Goal: Task Accomplishment & Management: Manage account settings

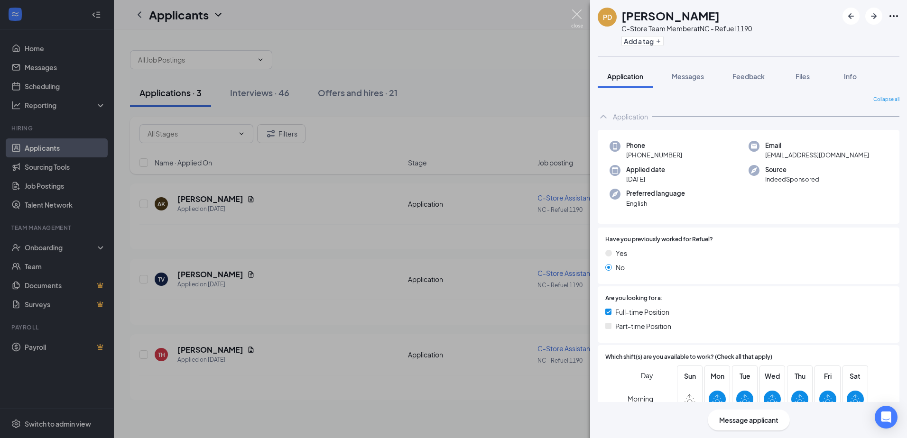
click at [581, 13] on img at bounding box center [577, 18] width 12 height 18
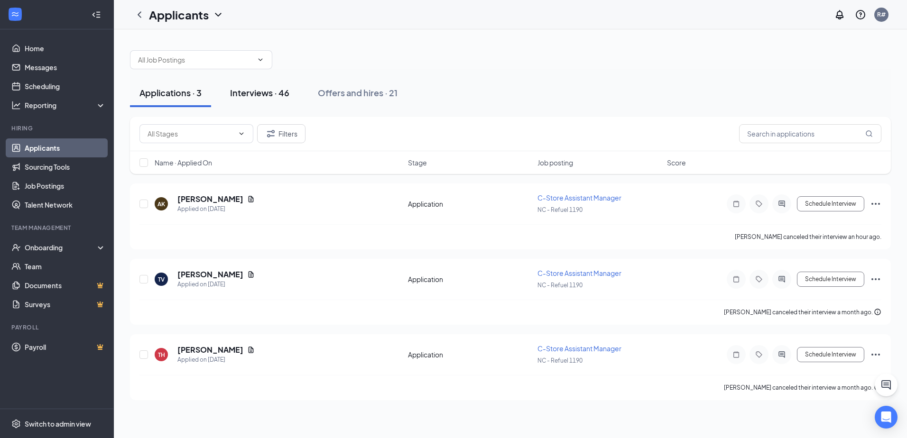
click at [264, 89] on div "Interviews · 46" at bounding box center [259, 93] width 59 height 12
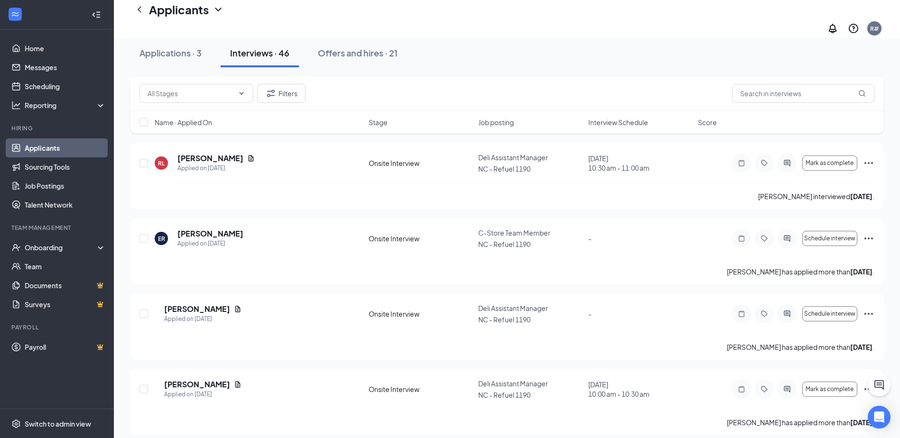
scroll to position [1945, 0]
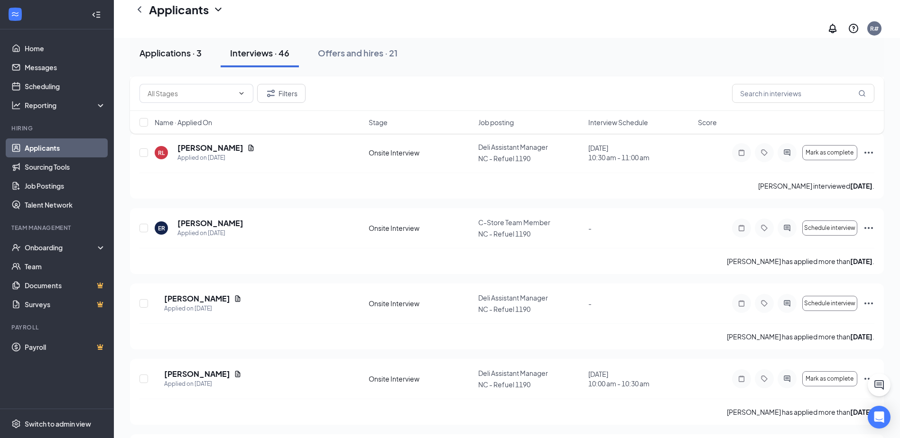
click at [177, 55] on div "Applications · 3" at bounding box center [170, 53] width 62 height 12
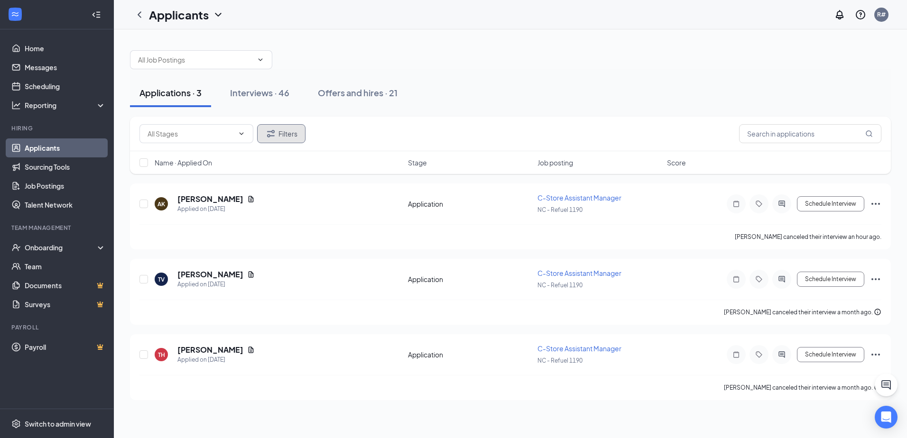
click at [282, 132] on button "Filters" at bounding box center [281, 133] width 48 height 19
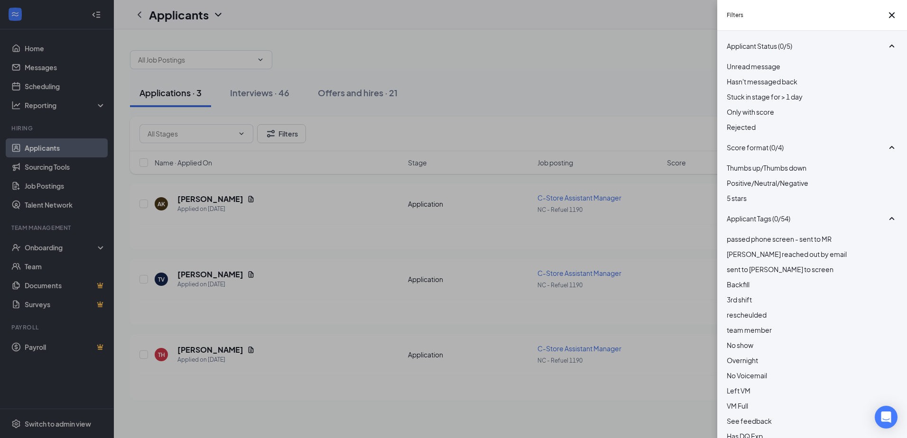
click at [733, 142] on div "Unread message Hasn't messaged back Stuck in stage for > 1 day Only with score …" at bounding box center [812, 101] width 171 height 81
click at [732, 122] on div at bounding box center [812, 122] width 171 height 0
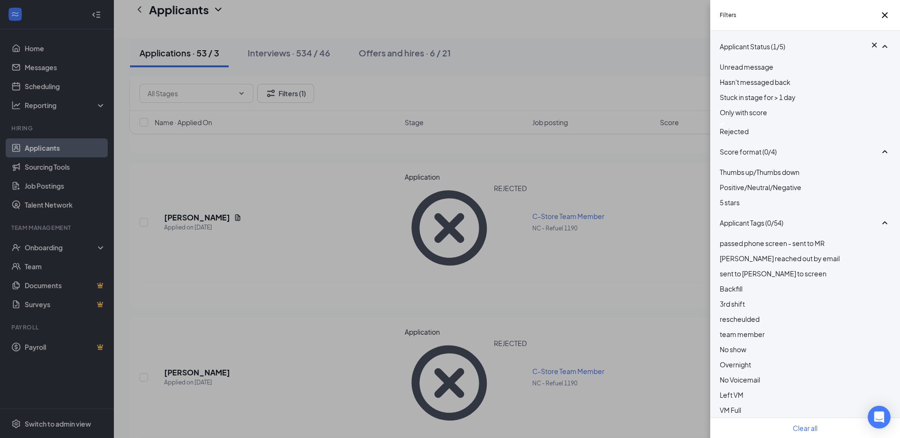
scroll to position [332, 0]
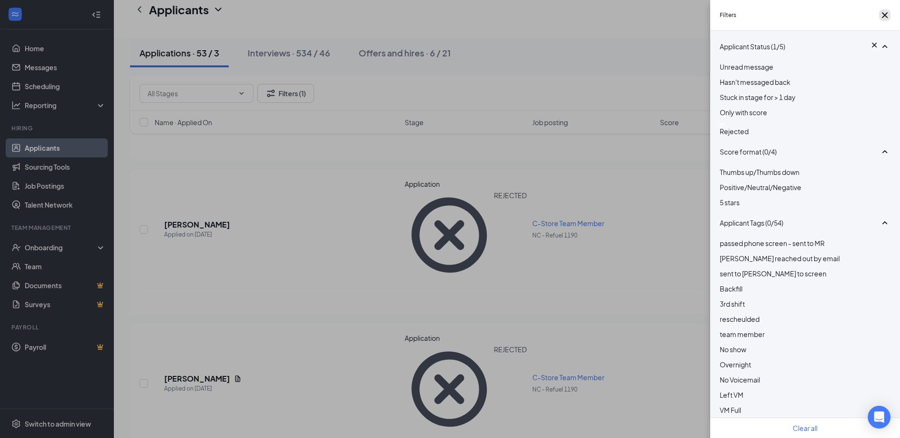
click at [882, 16] on icon "Cross" at bounding box center [884, 14] width 11 height 11
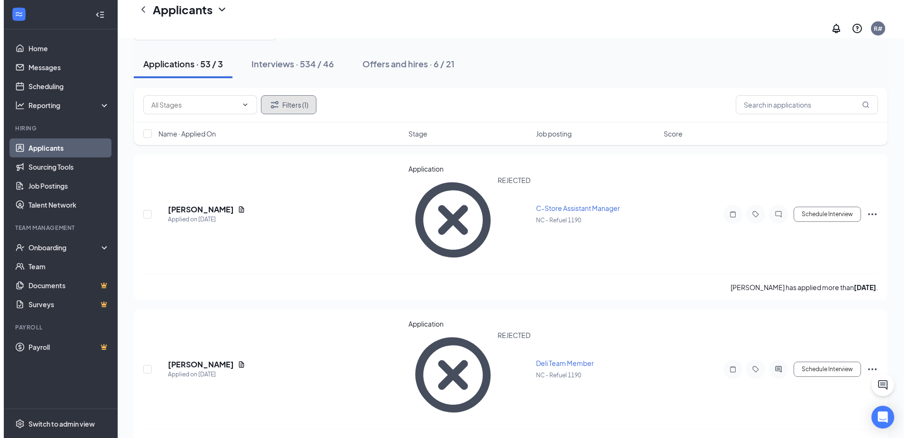
scroll to position [0, 0]
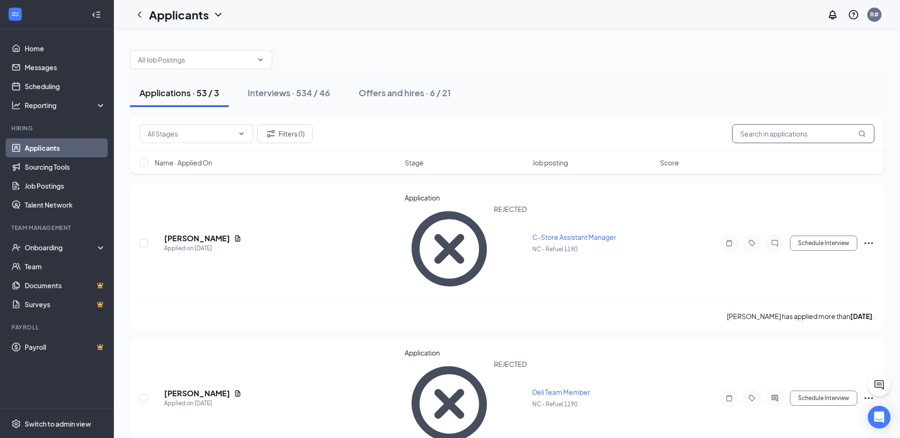
click at [792, 133] on input "text" at bounding box center [803, 133] width 142 height 19
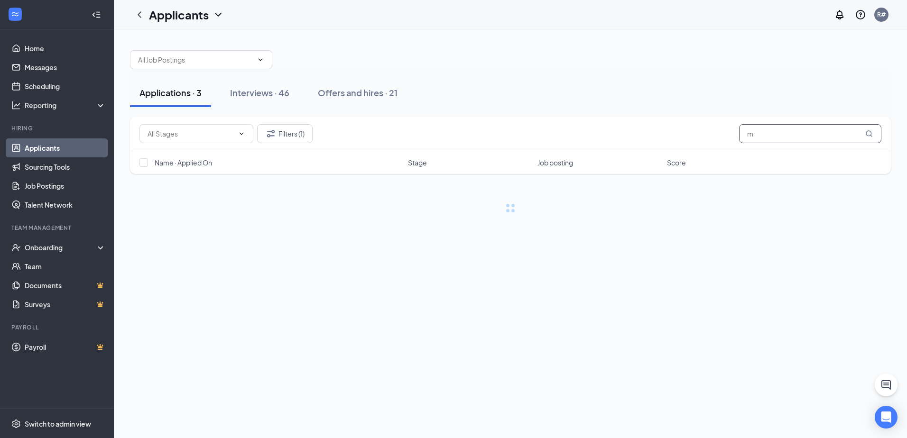
type input "m"
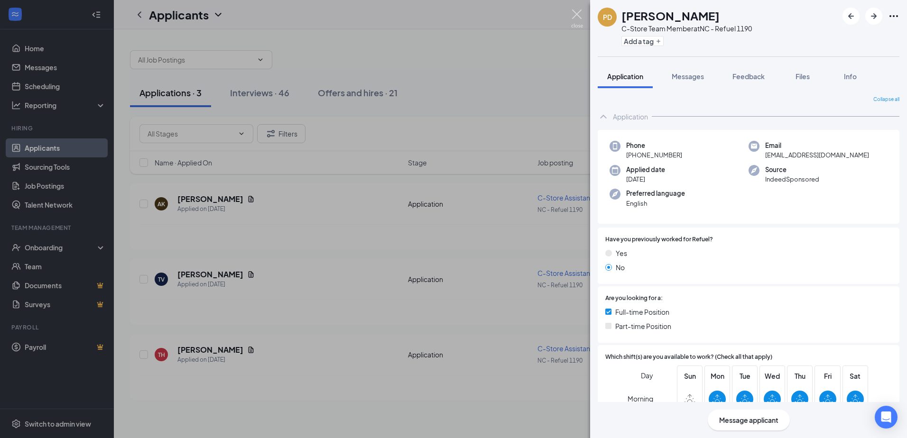
click at [577, 12] on img at bounding box center [577, 18] width 12 height 18
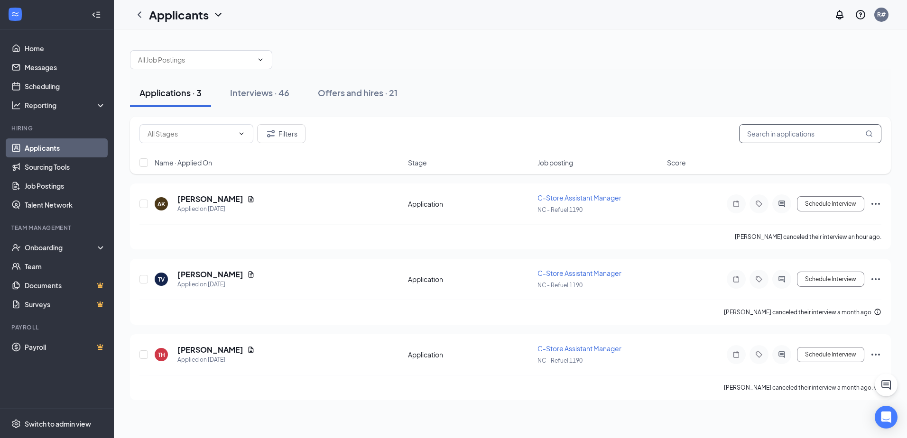
click at [776, 130] on input "text" at bounding box center [810, 133] width 142 height 19
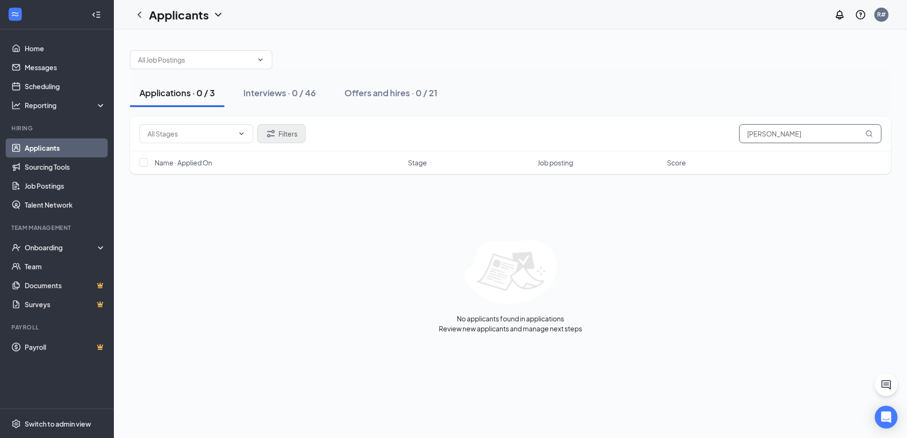
type input "marisa"
click at [277, 134] on button "Filters" at bounding box center [281, 133] width 48 height 19
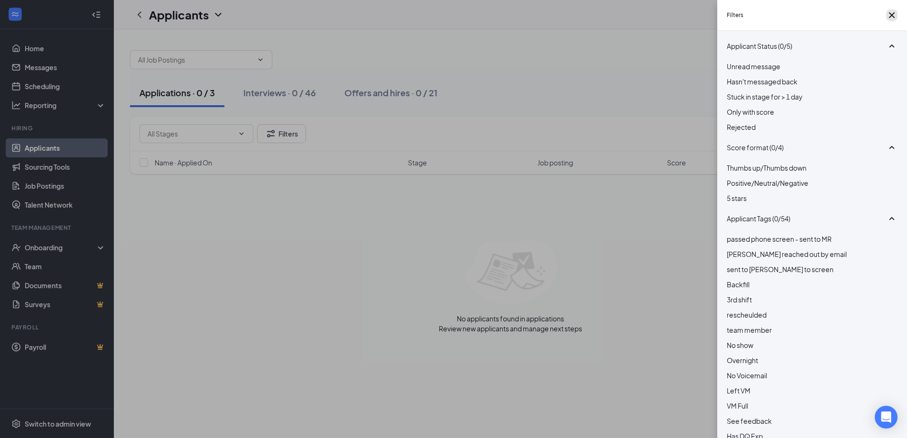
click at [889, 21] on icon "Cross" at bounding box center [891, 14] width 11 height 11
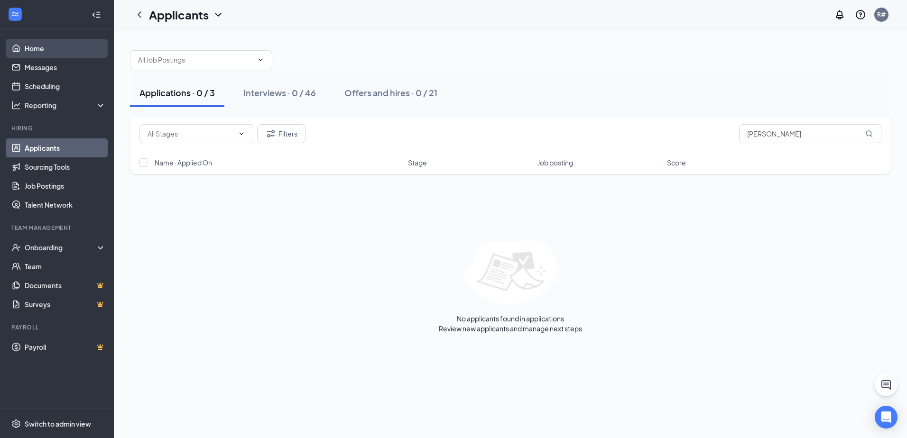
click at [52, 49] on link "Home" at bounding box center [65, 48] width 81 height 19
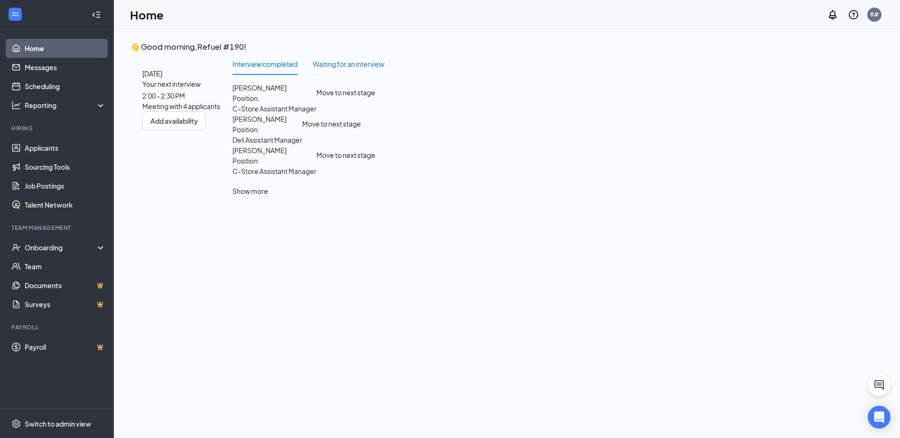
click at [384, 69] on div "Waiting for an interview" at bounding box center [349, 64] width 72 height 10
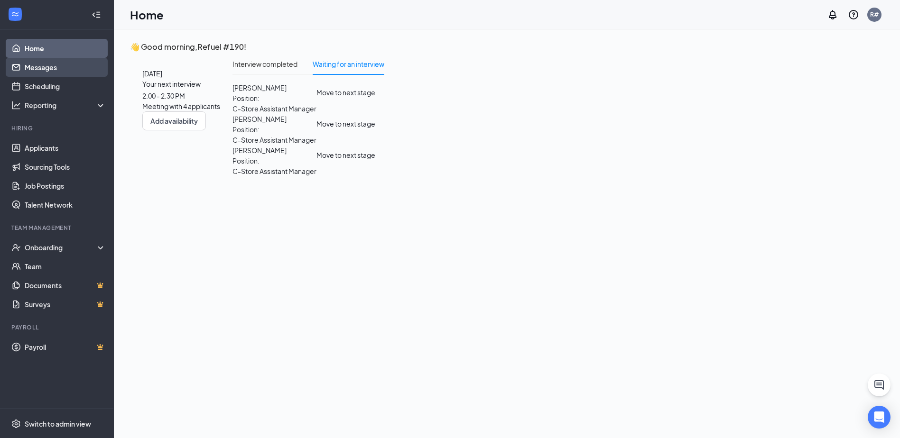
click at [40, 72] on link "Messages" at bounding box center [65, 67] width 81 height 19
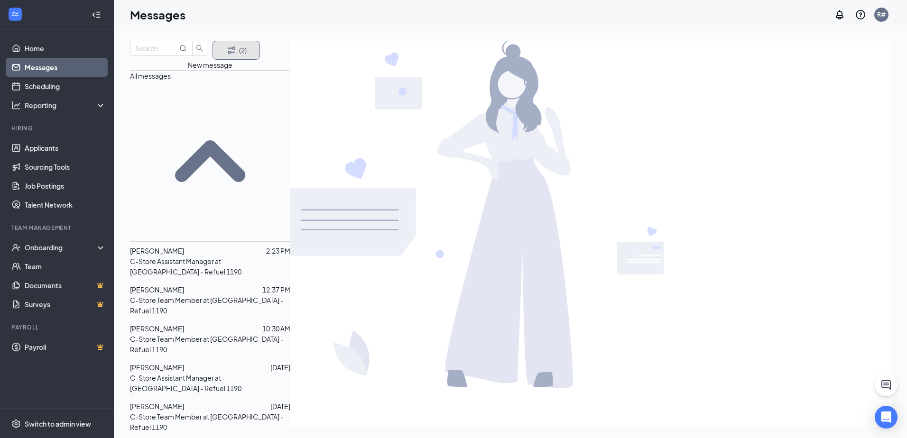
click at [234, 58] on button "(2)" at bounding box center [235, 50] width 47 height 19
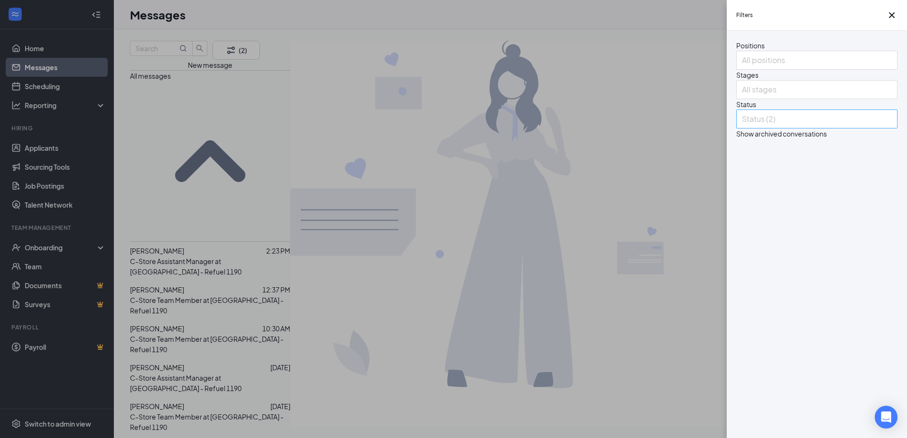
click at [890, 129] on div "Status (2)" at bounding box center [816, 119] width 161 height 19
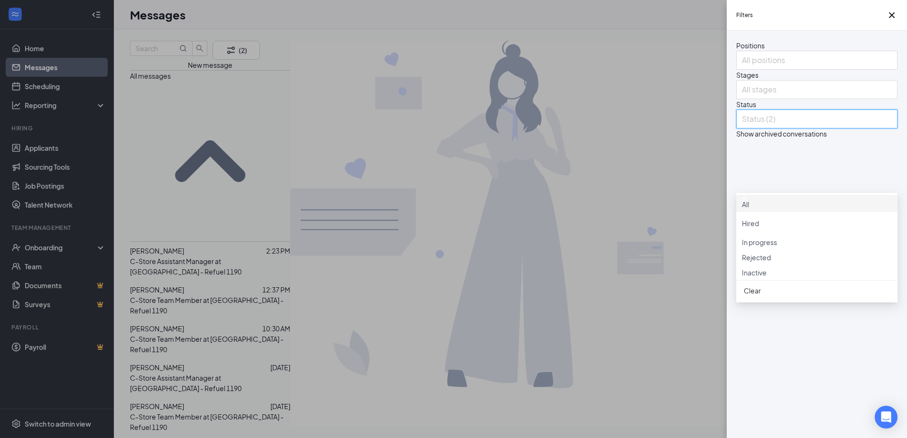
click at [743, 205] on div "All" at bounding box center [816, 203] width 161 height 17
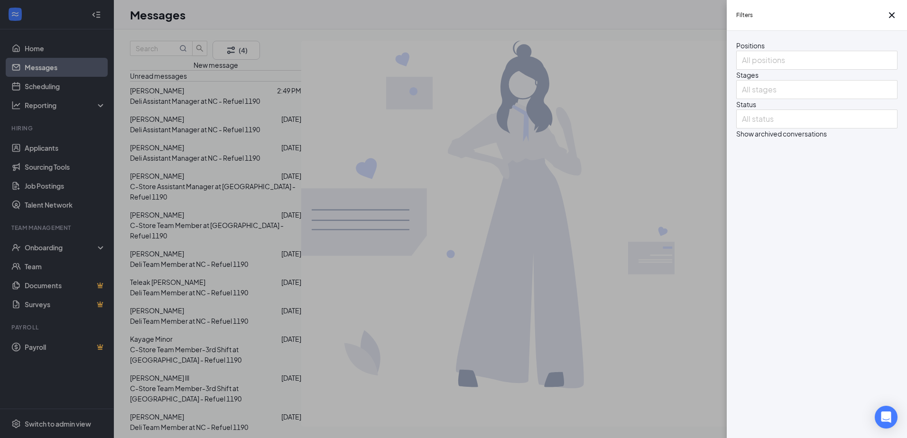
click at [756, 370] on div "Positions All positions Stages All stages Status All status Show archived conve…" at bounding box center [817, 234] width 180 height 407
click at [196, 139] on div "Filters Positions All positions Stages All stages Status All status Show archiv…" at bounding box center [453, 219] width 907 height 438
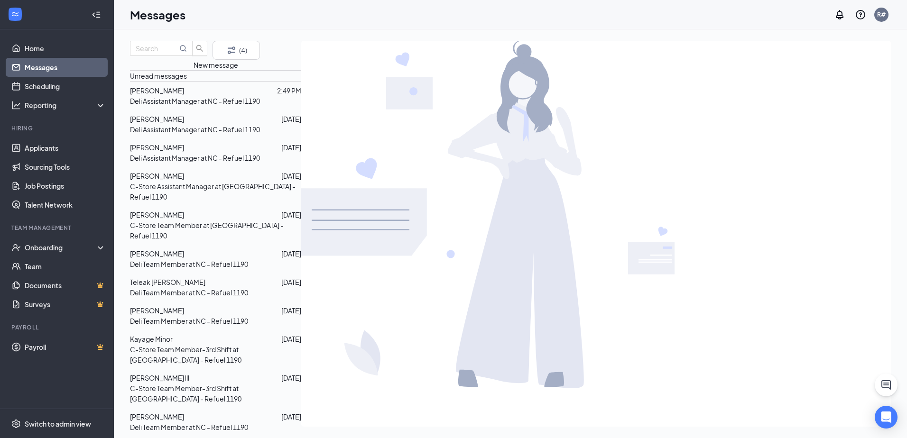
click at [184, 95] on span "marisa rodrigues" at bounding box center [157, 90] width 54 height 9
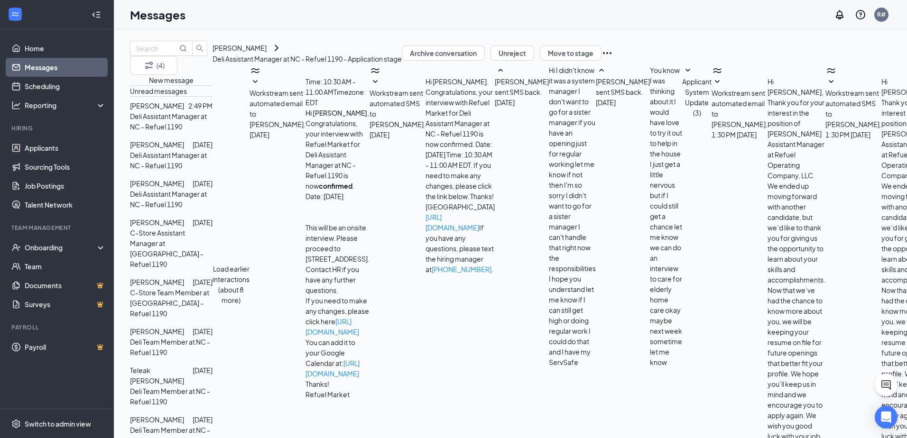
scroll to position [187, 0]
click at [825, 129] on span "Workstream sent automated SMS to marisa rodrigues." at bounding box center [853, 109] width 56 height 40
